Goal: Task Accomplishment & Management: Use online tool/utility

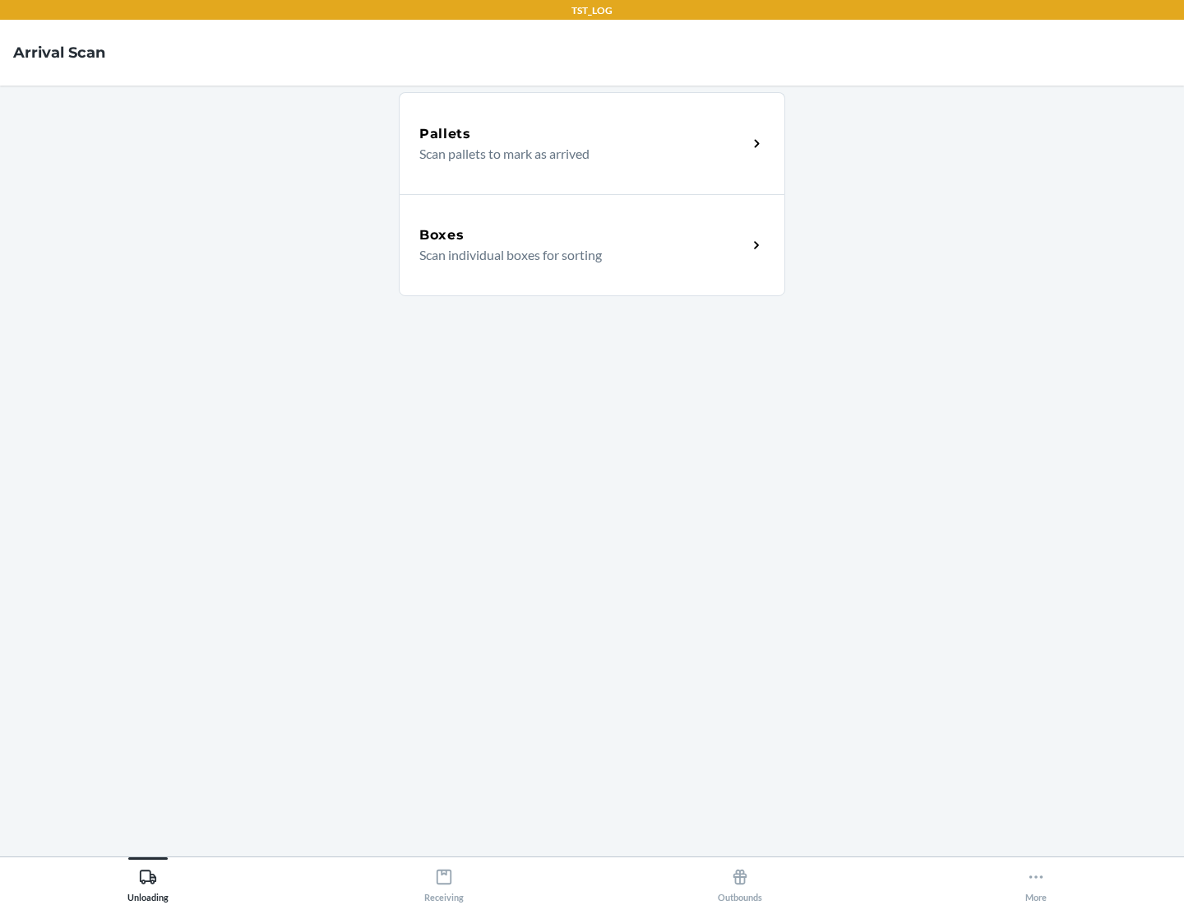
click at [583, 235] on div "Boxes" at bounding box center [583, 235] width 328 height 20
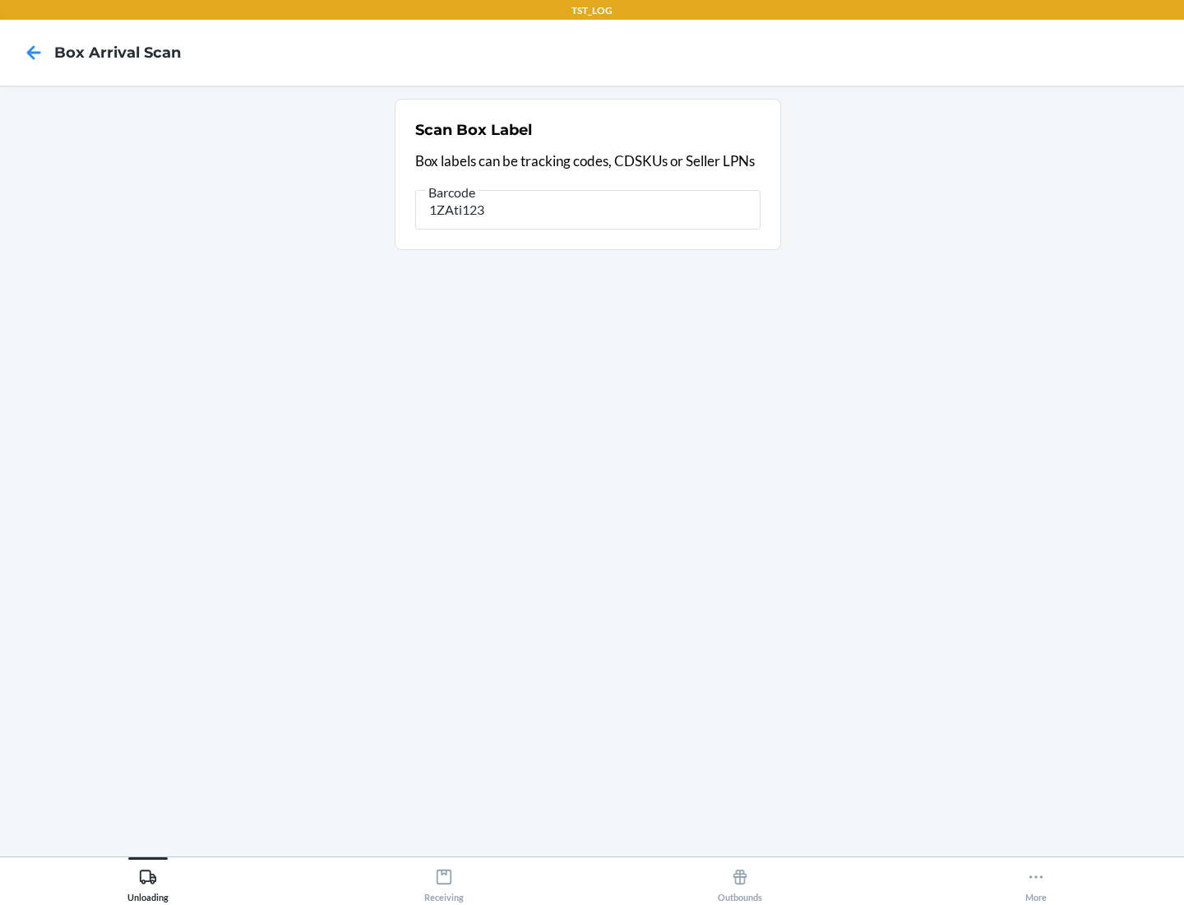
type input "1ZAti123"
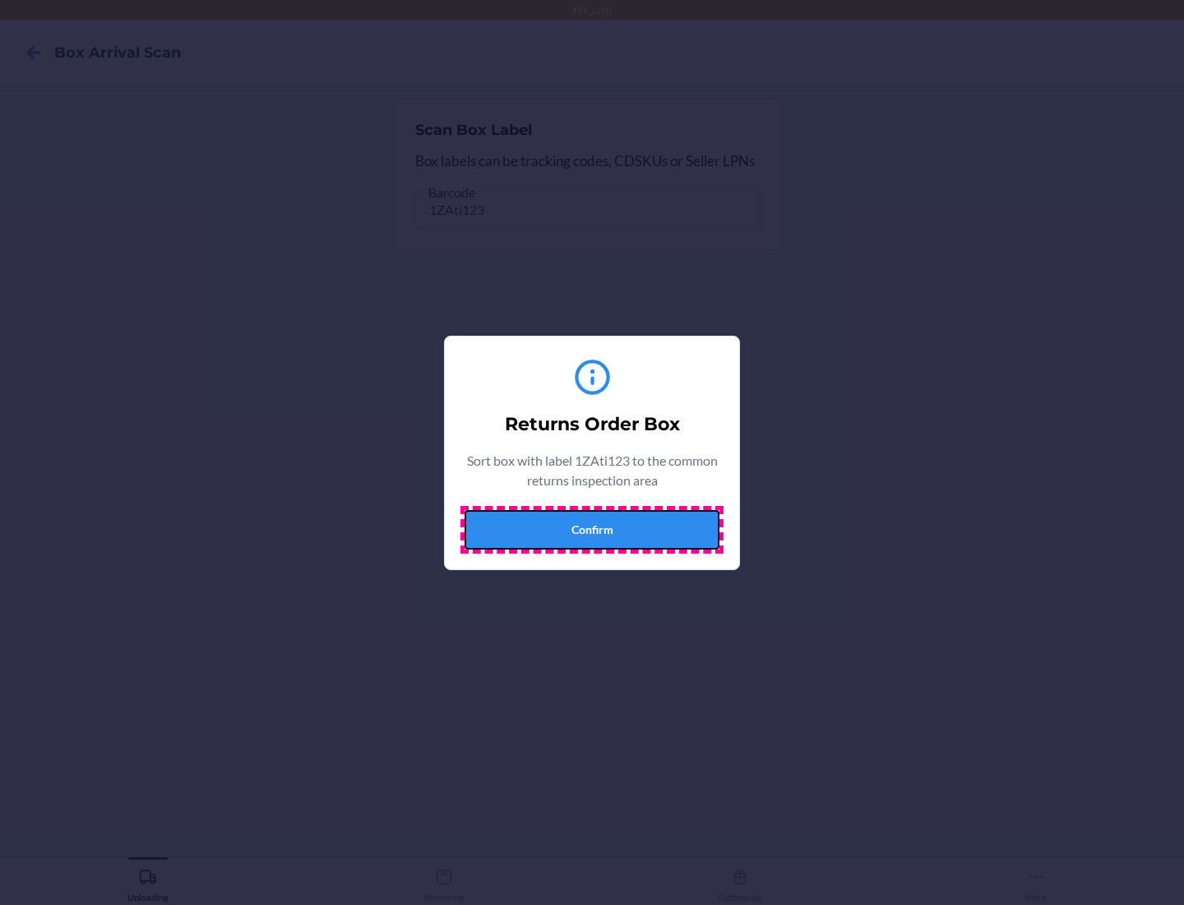
click at [592, 529] on button "Confirm" at bounding box center [592, 529] width 255 height 39
